Goal: Find specific page/section: Find specific page/section

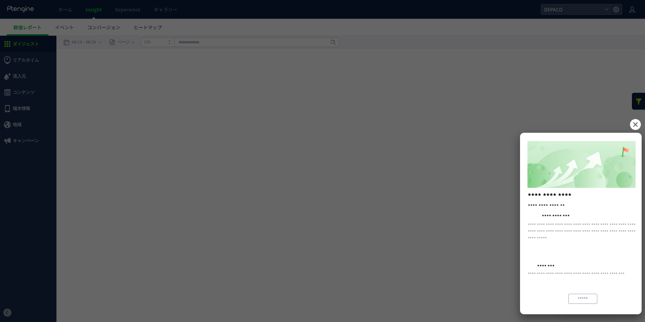
click at [637, 126] on icon at bounding box center [634, 124] width 11 height 11
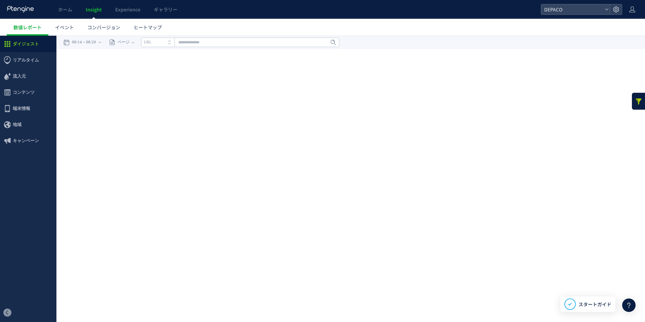
click at [91, 12] on span "Insight" at bounding box center [94, 9] width 16 height 7
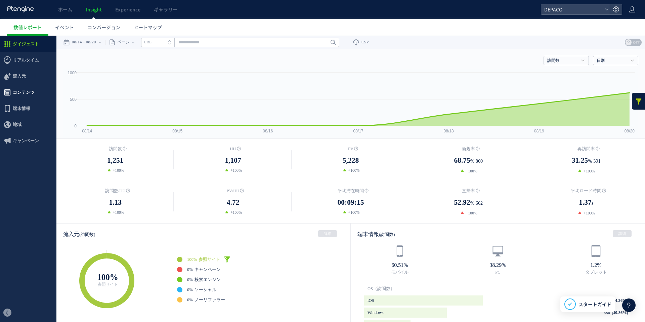
click at [25, 95] on span "コンテンツ" at bounding box center [24, 92] width 22 height 16
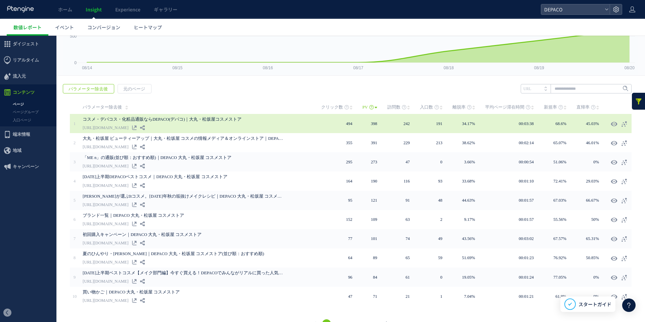
scroll to position [64, 0]
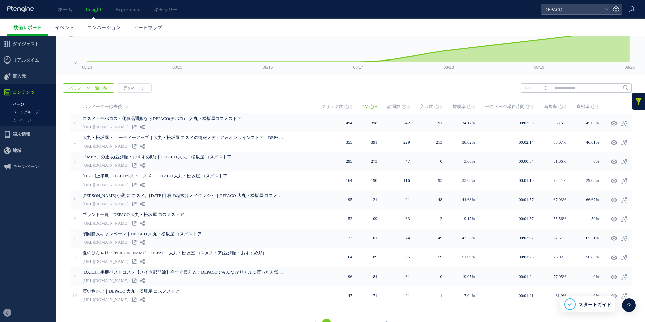
click at [17, 114] on link "ページグループ" at bounding box center [28, 112] width 56 height 8
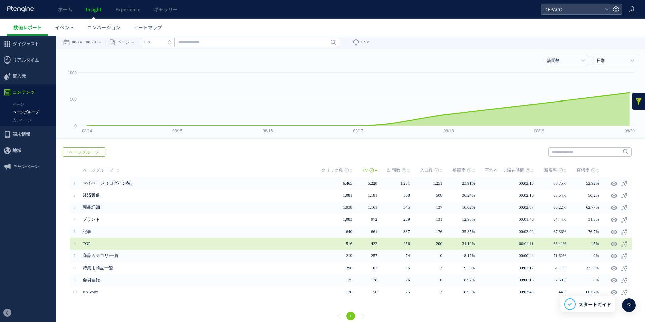
click at [214, 241] on span "TOP" at bounding box center [202, 243] width 238 height 12
click at [626, 243] on icon at bounding box center [623, 243] width 7 height 7
